Goal: Information Seeking & Learning: Learn about a topic

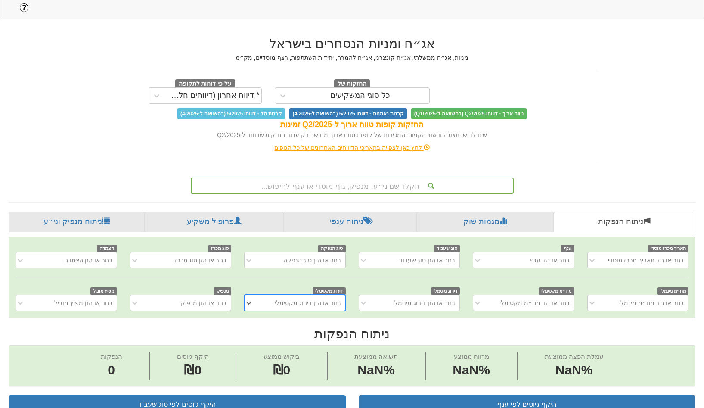
scroll to position [35, 0]
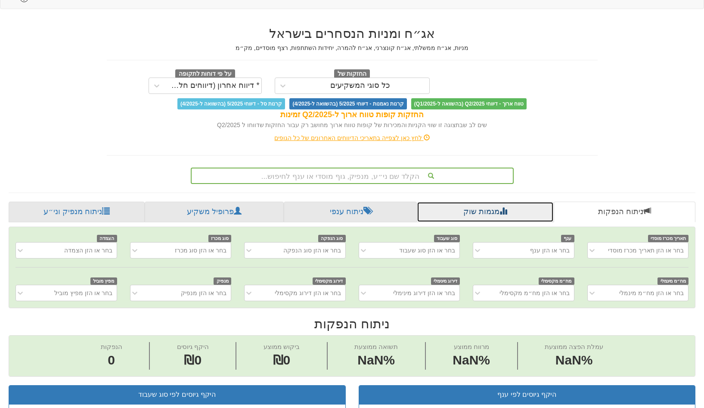
click at [455, 201] on link "מגמות שוק" at bounding box center [485, 211] width 136 height 21
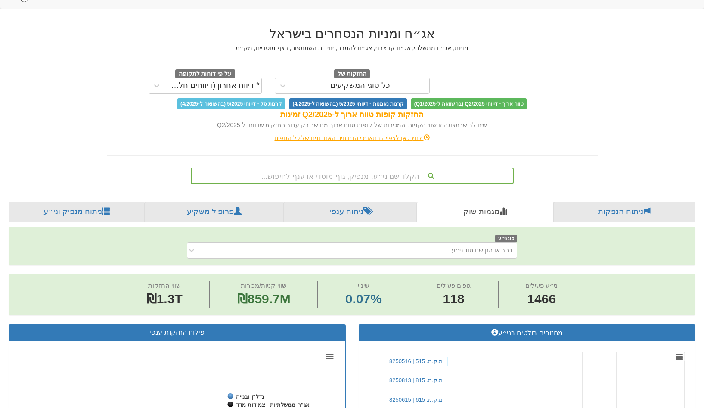
click at [385, 74] on div "החזקות של כל סוגי המשקיעים על פי דוחות לתקופה * דיווח אחרון (דיווחים חלקיים) טו…" at bounding box center [352, 89] width 491 height 40
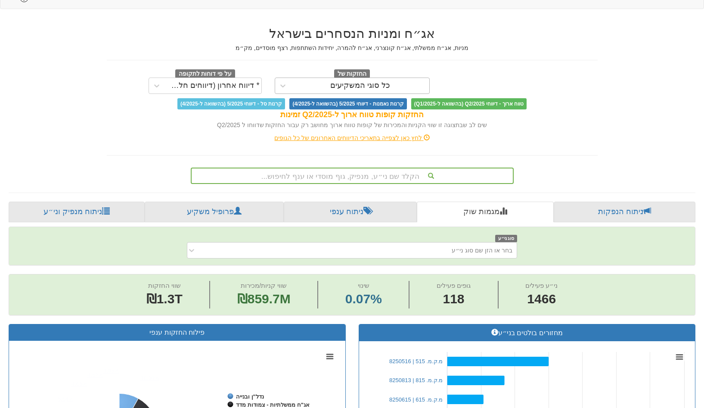
scroll to position [0, 7507]
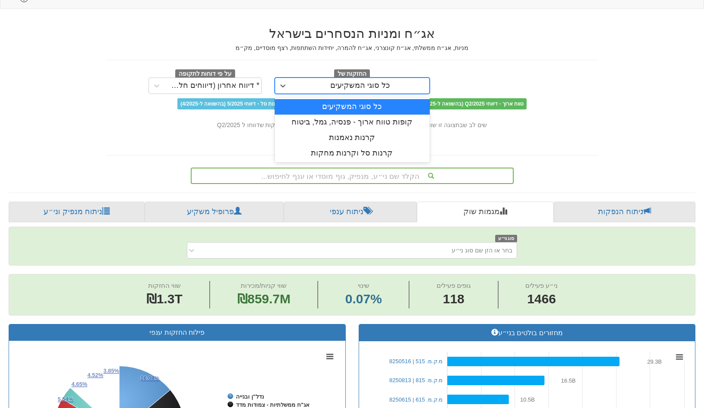
click at [384, 81] on div "כל סוגי המשקיעים" at bounding box center [360, 85] width 60 height 9
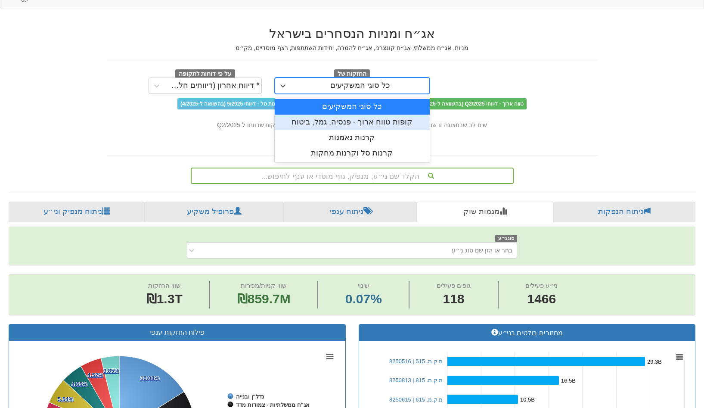
click at [371, 115] on div "קופות טווח ארוך - פנסיה, גמל, ביטוח" at bounding box center [352, 122] width 155 height 15
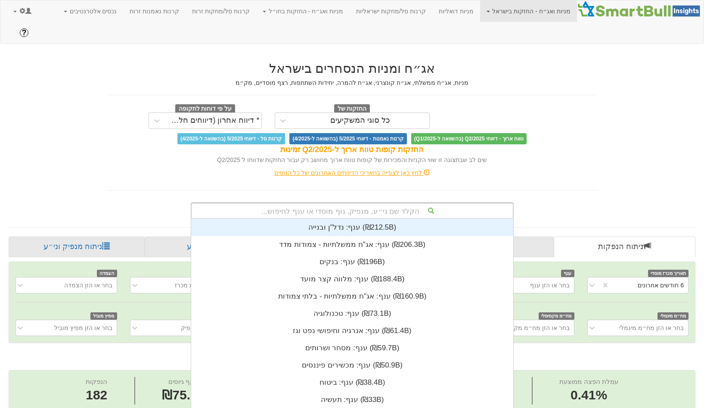
scroll to position [4, 0]
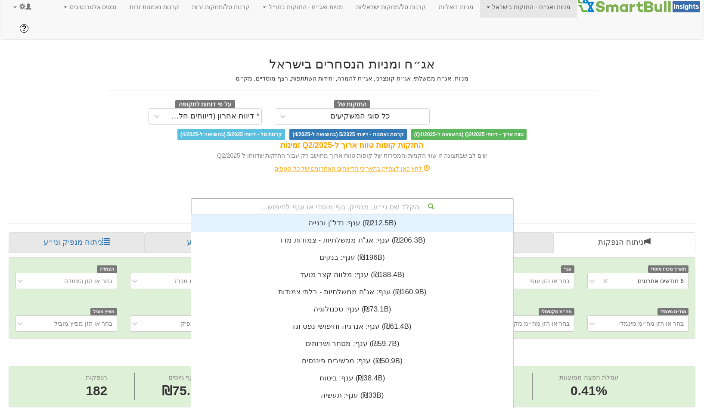
click at [366, 199] on div "הקלד שם ני״ע, מנפיק, גוף מוסדי או ענף לחיפוש..." at bounding box center [352, 206] width 321 height 15
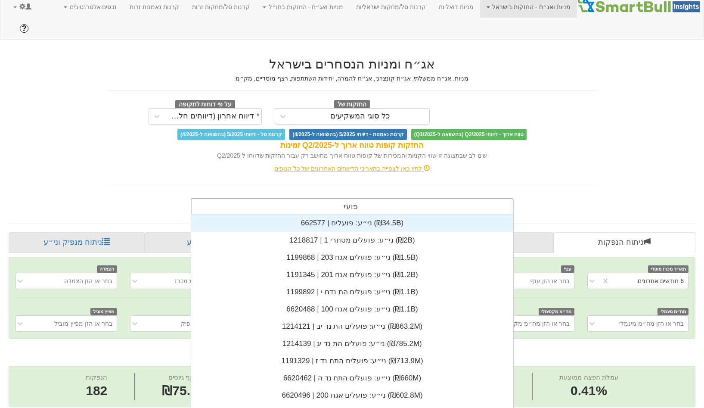
type input "פועלים"
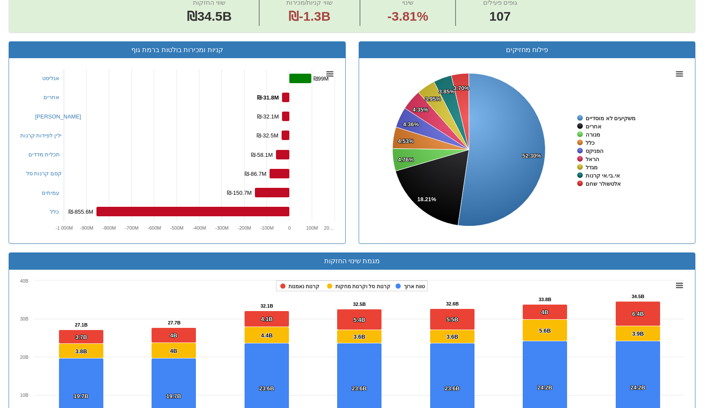
scroll to position [357, 0]
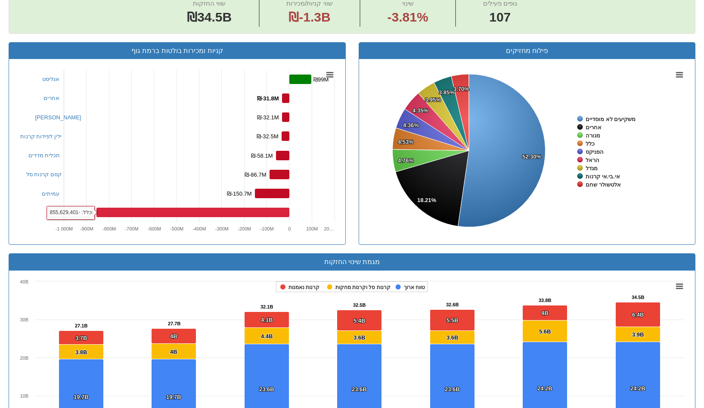
click at [203, 207] on rect at bounding box center [192, 211] width 193 height 9
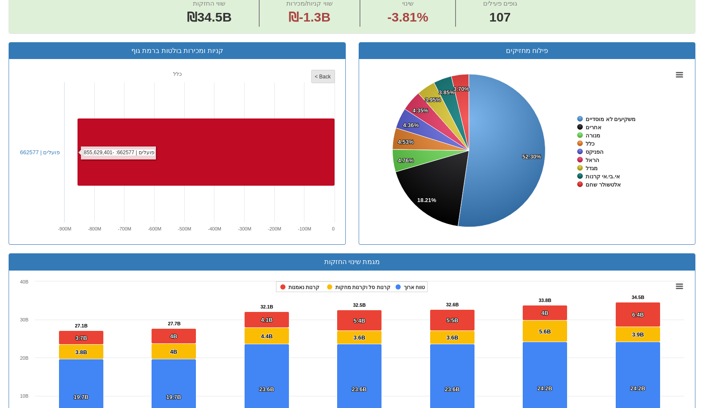
click at [323, 70] on rect at bounding box center [322, 76] width 23 height 13
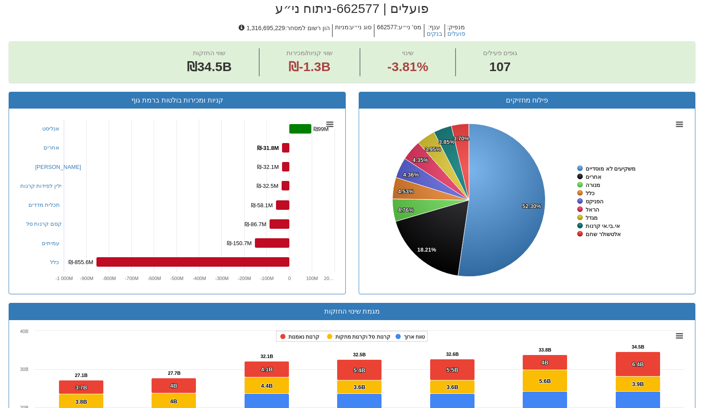
scroll to position [321, 0]
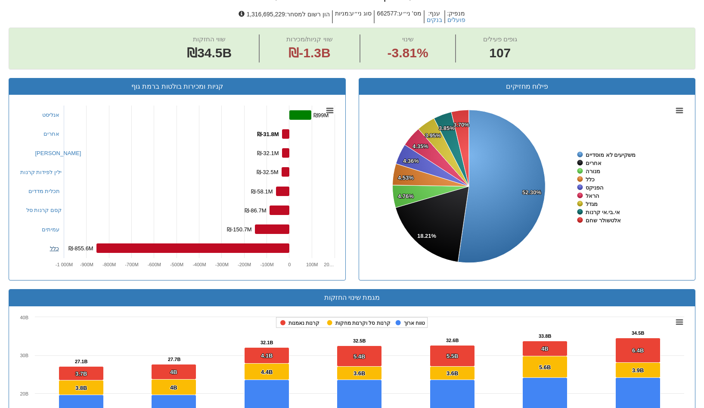
click at [51, 245] on link "כלל" at bounding box center [54, 248] width 9 height 6
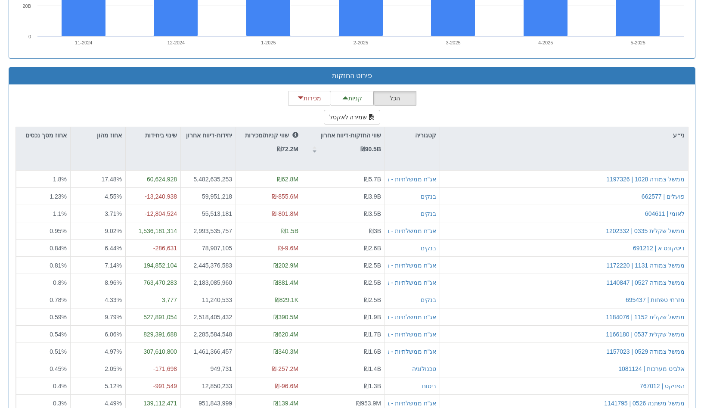
scroll to position [801, 0]
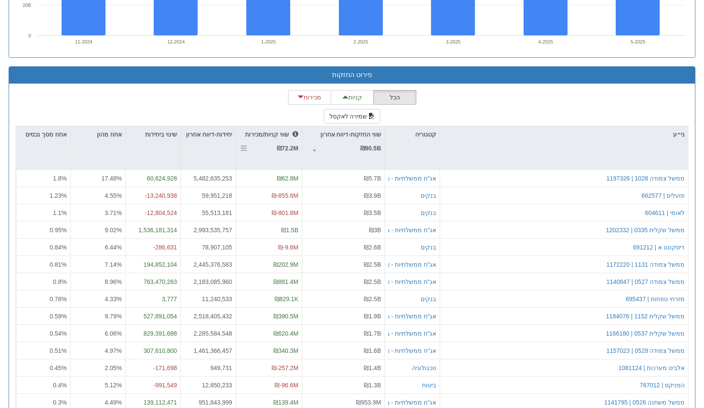
click at [286, 145] on strong "₪72.2M" at bounding box center [288, 148] width 22 height 7
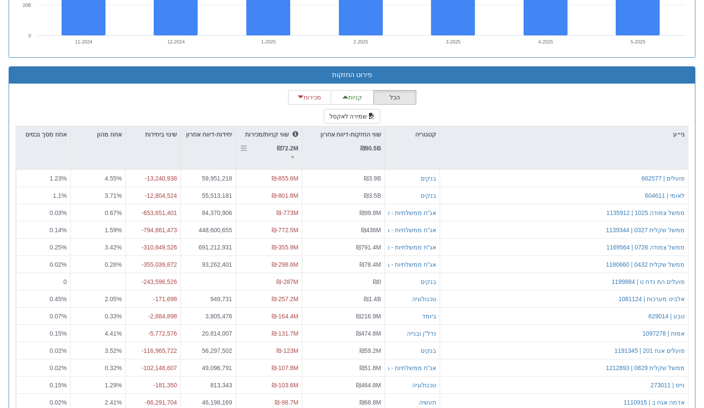
click at [286, 145] on strong "₪72.2M" at bounding box center [288, 148] width 22 height 7
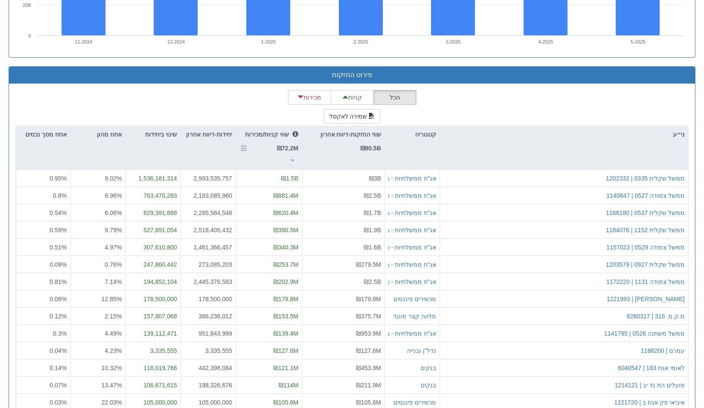
click at [286, 145] on strong "₪72.2M" at bounding box center [288, 148] width 22 height 7
